Goal: Task Accomplishment & Management: Complete application form

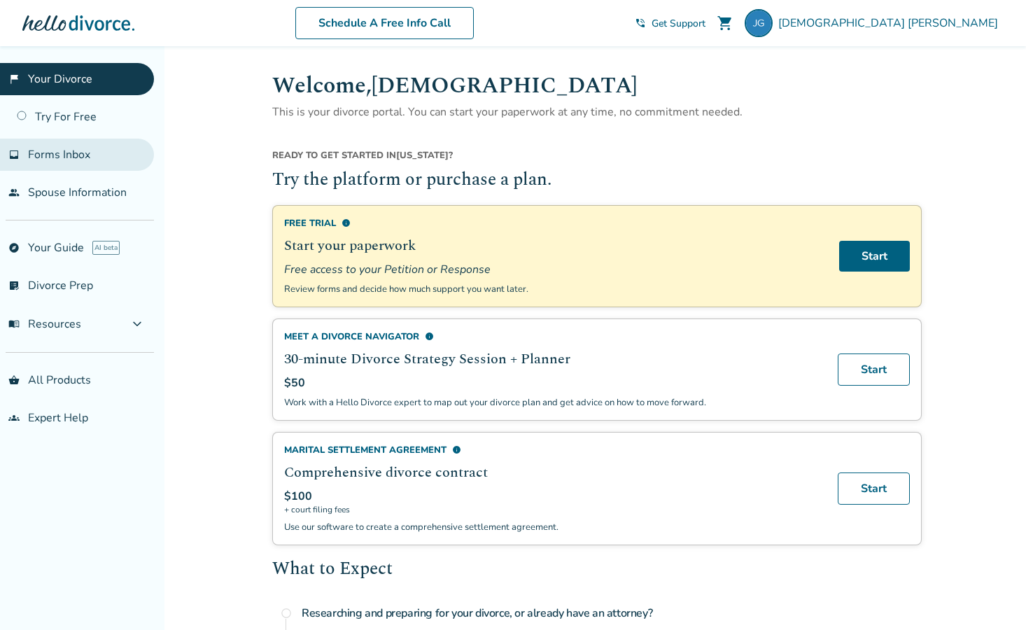
click at [43, 160] on span "Forms Inbox" at bounding box center [59, 154] width 62 height 15
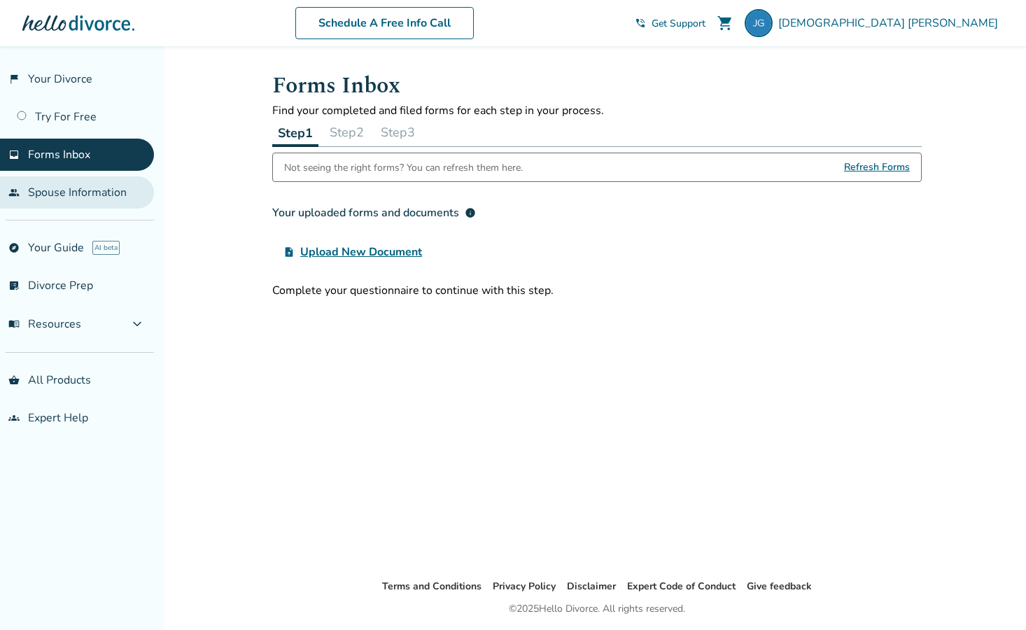
click at [67, 192] on link "people Spouse Information" at bounding box center [77, 192] width 154 height 32
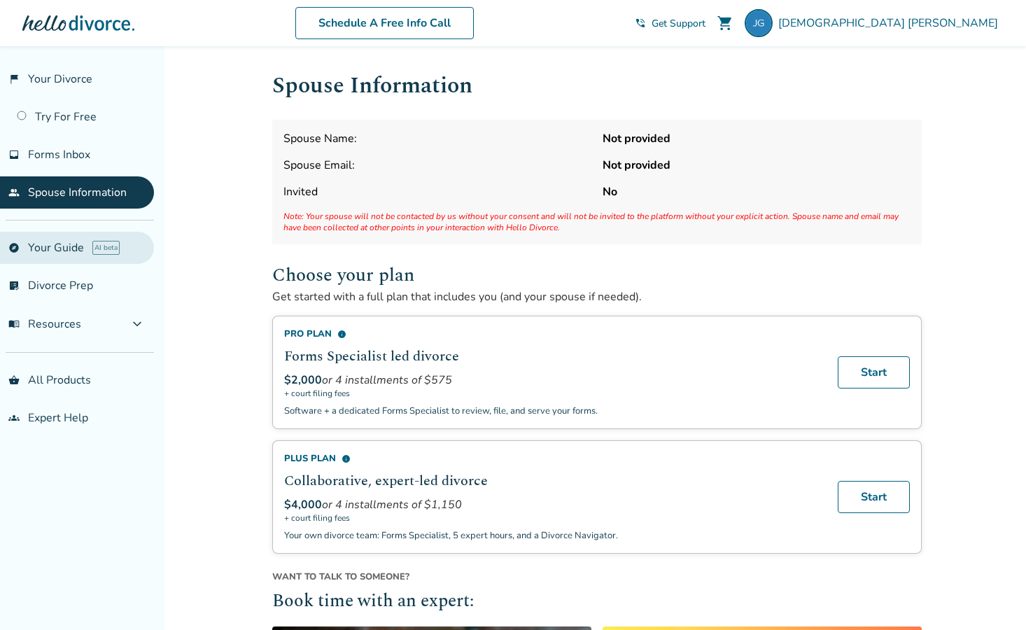
click at [67, 242] on link "explore Your Guide AI beta" at bounding box center [77, 248] width 154 height 32
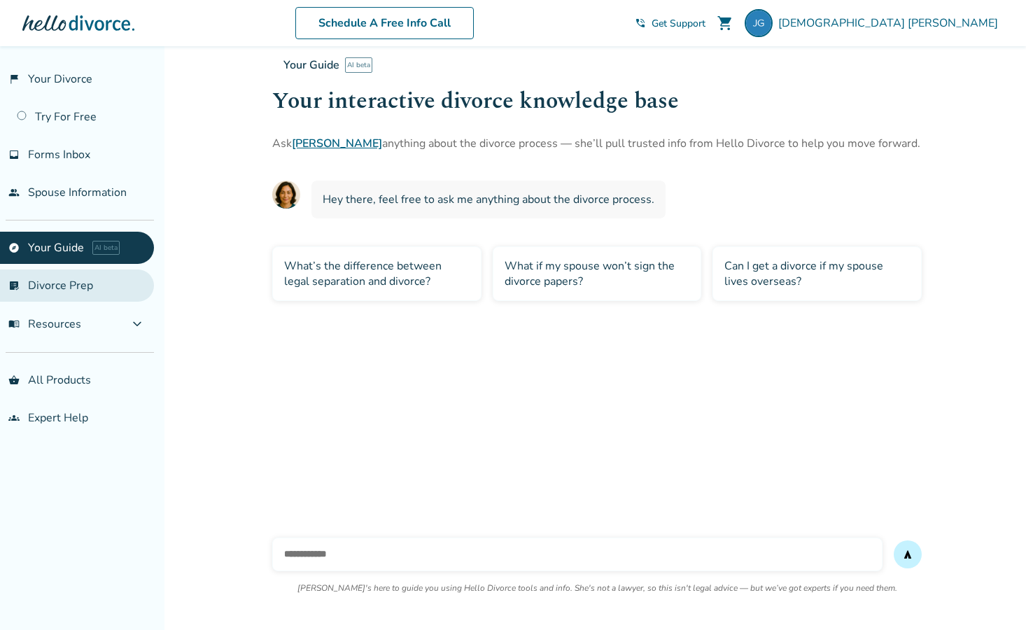
click at [69, 288] on link "list_alt_check Divorce Prep" at bounding box center [77, 286] width 154 height 32
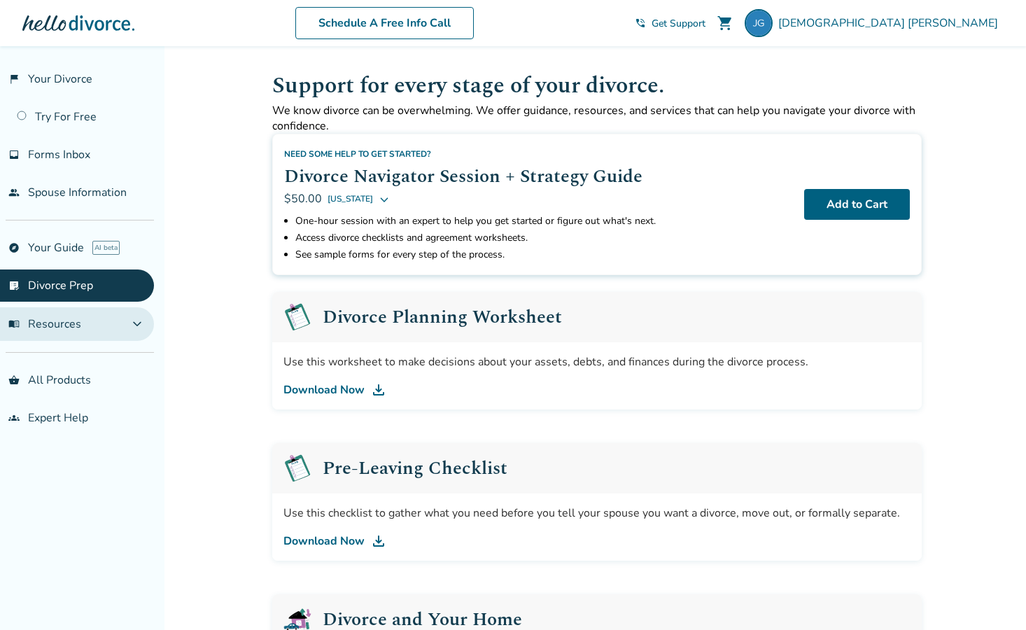
click at [103, 311] on button "menu_book Resources expand_more" at bounding box center [77, 324] width 154 height 34
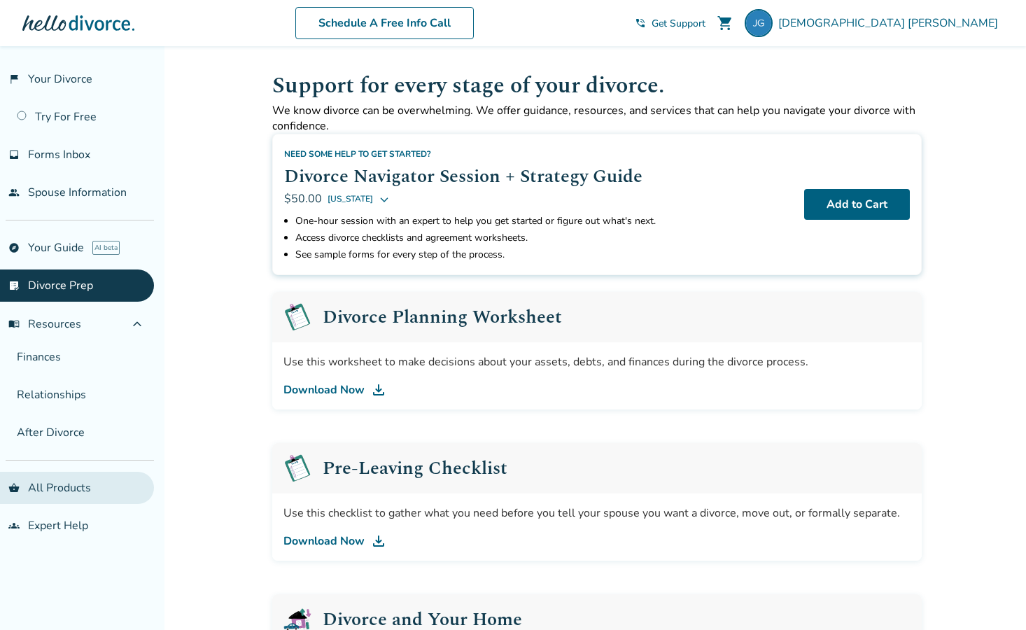
click at [62, 483] on link "shopping_basket All Products" at bounding box center [77, 488] width 154 height 32
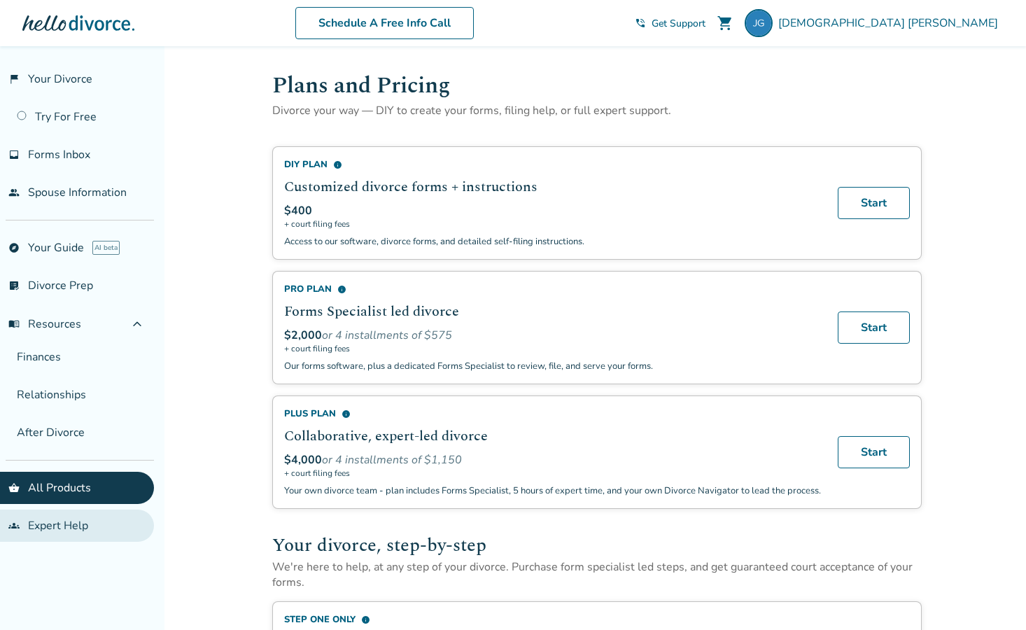
click at [74, 531] on link "groups Expert Help" at bounding box center [77, 526] width 154 height 32
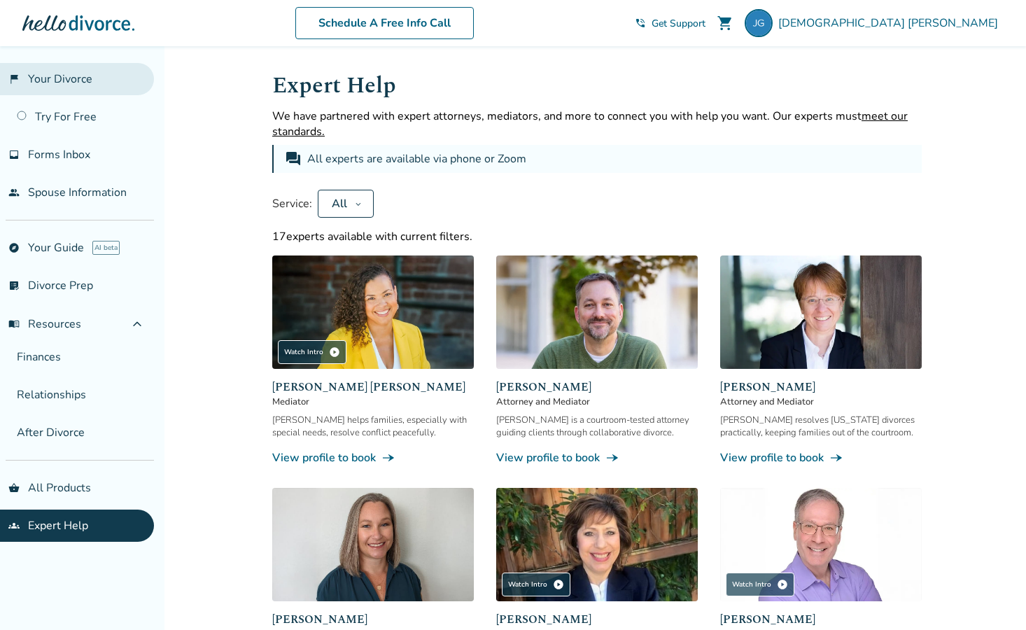
click at [109, 84] on link "flag_2 Your Divorce" at bounding box center [77, 79] width 154 height 32
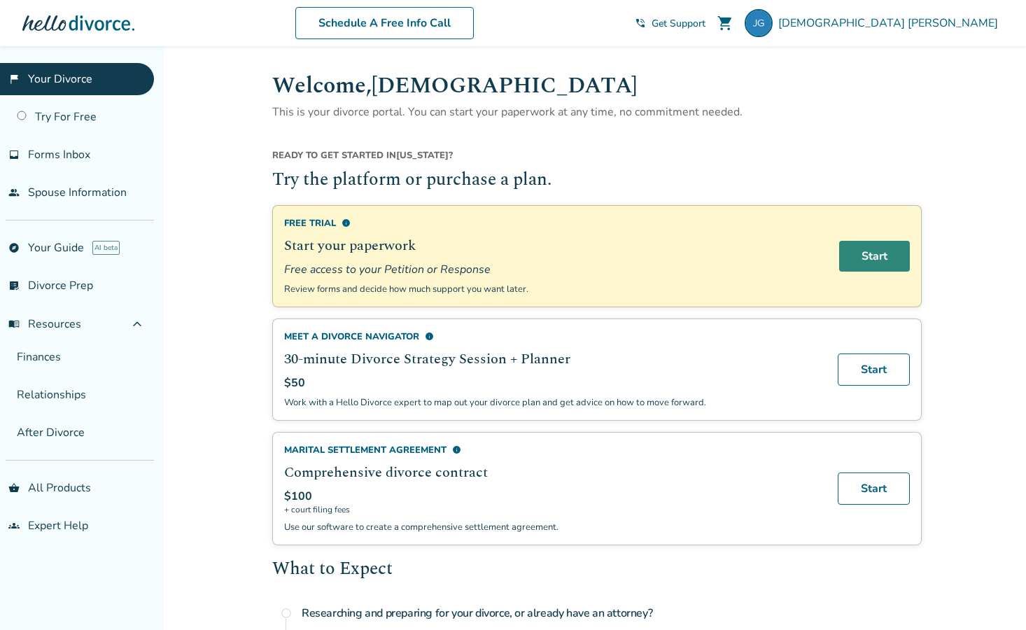
click at [858, 245] on link "Start" at bounding box center [874, 256] width 71 height 31
click at [880, 253] on link "Start" at bounding box center [874, 256] width 71 height 31
